Goal: Navigation & Orientation: Find specific page/section

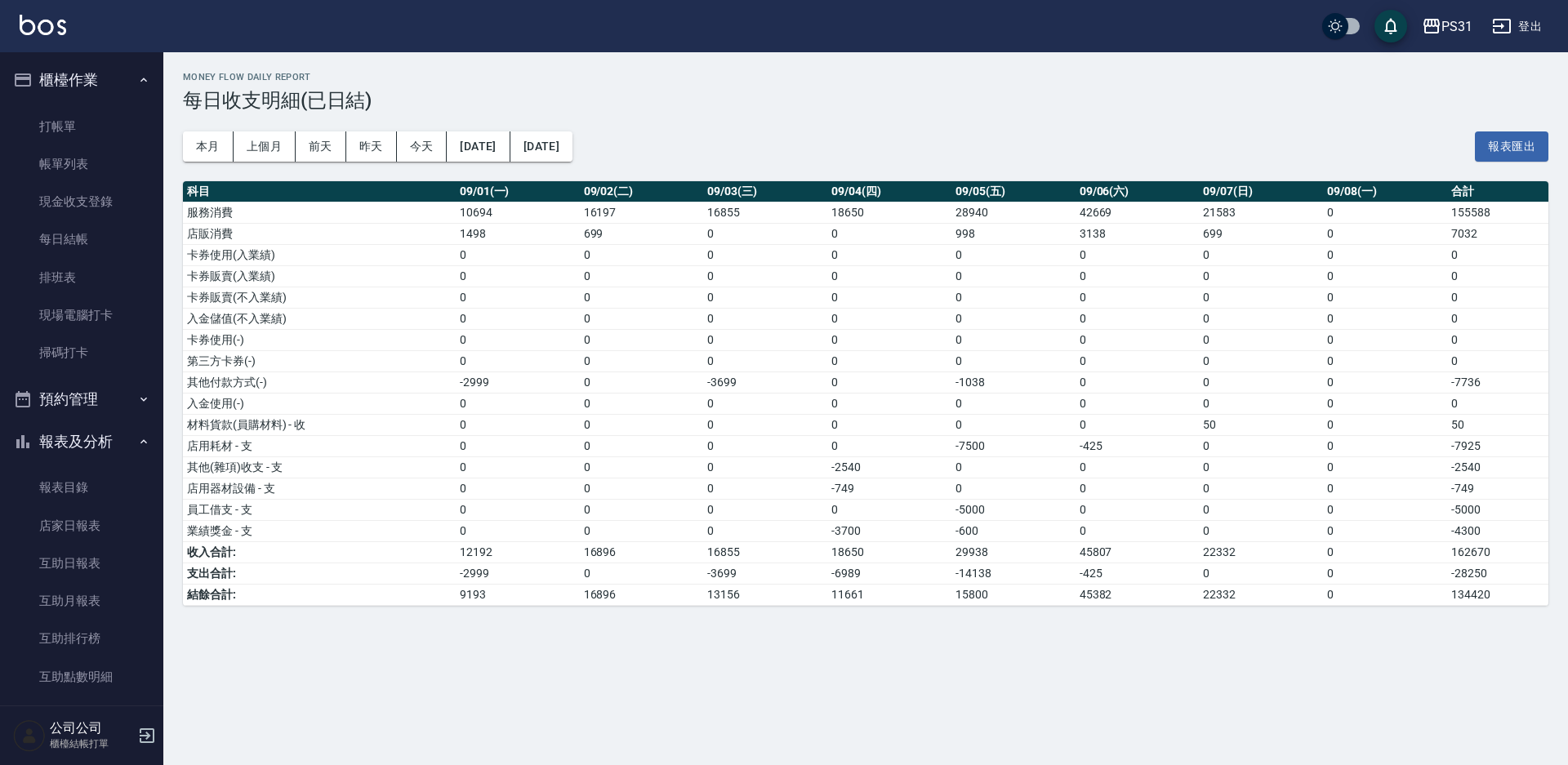
scroll to position [561, 0]
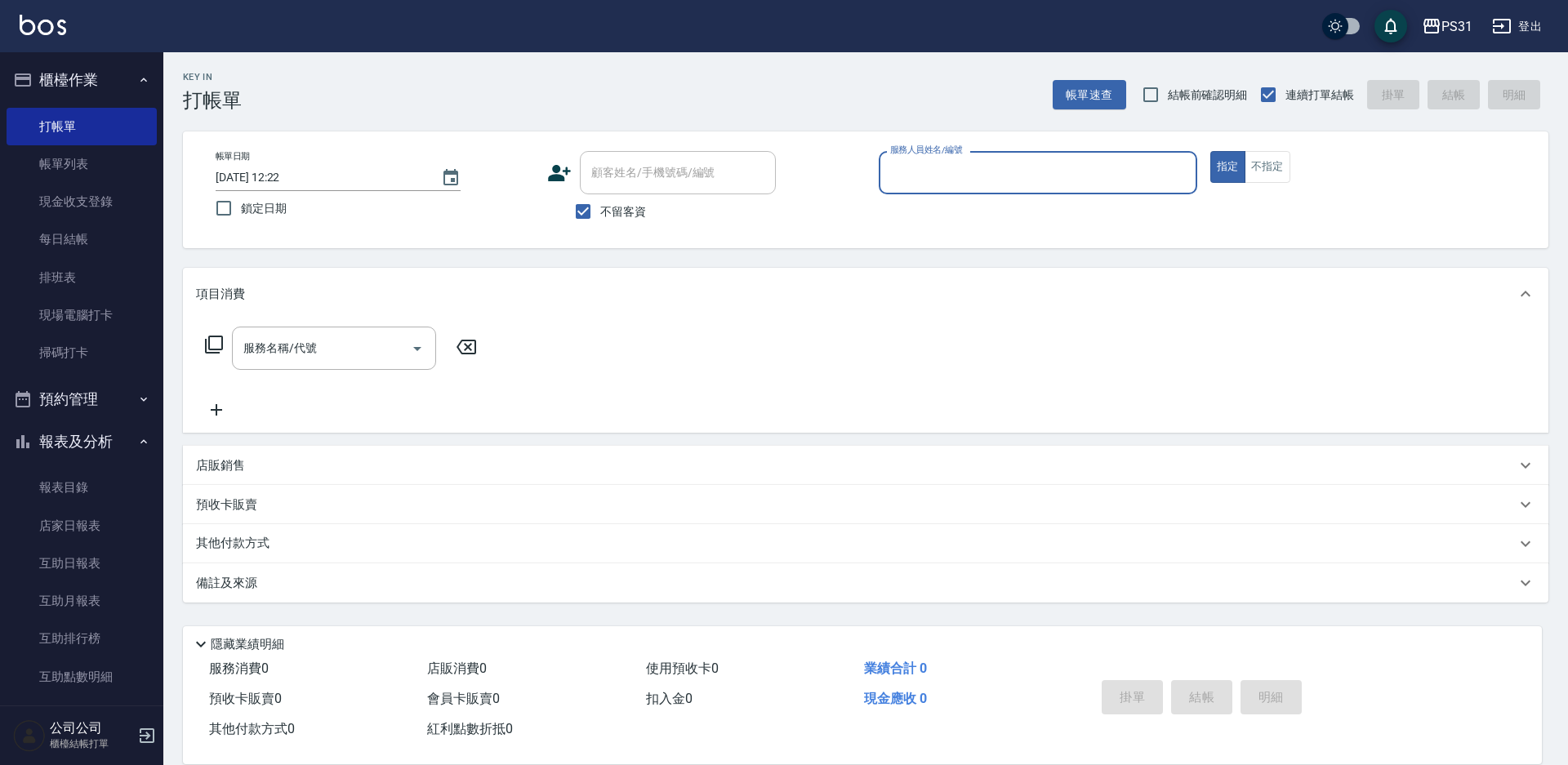
click at [53, 437] on button "報表及分析" at bounding box center [81, 442] width 150 height 43
